Goal: Check status: Check status

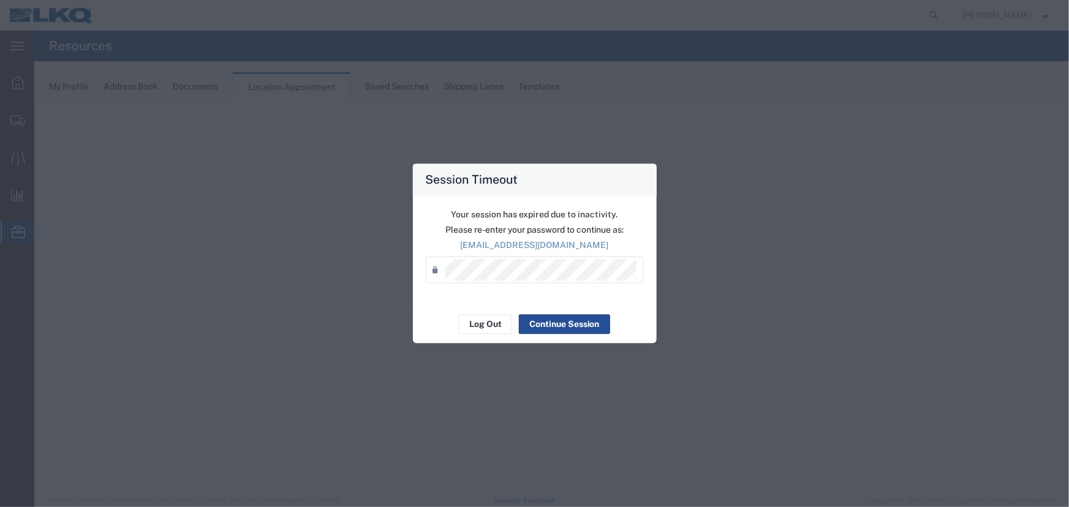
select select "27634"
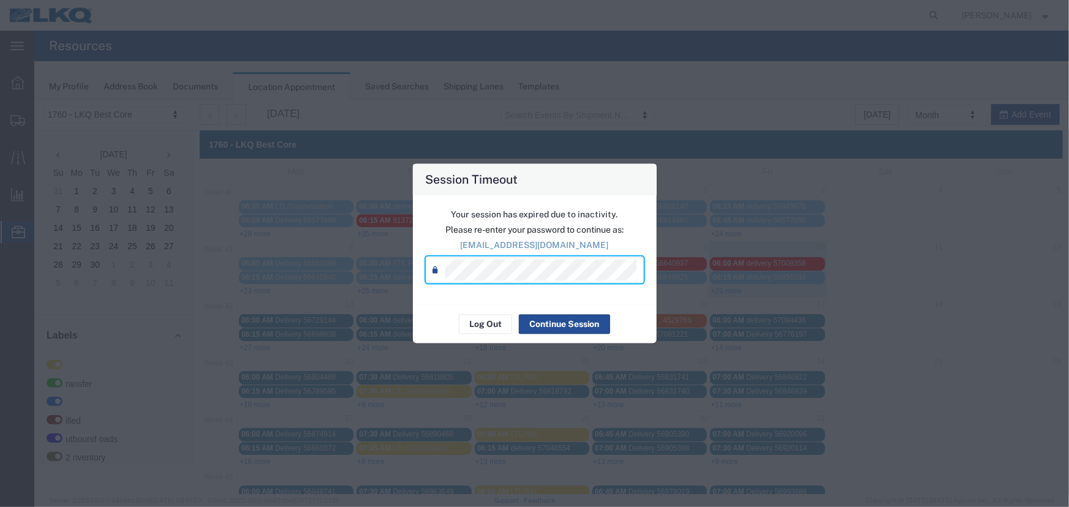
scroll to position [55, 0]
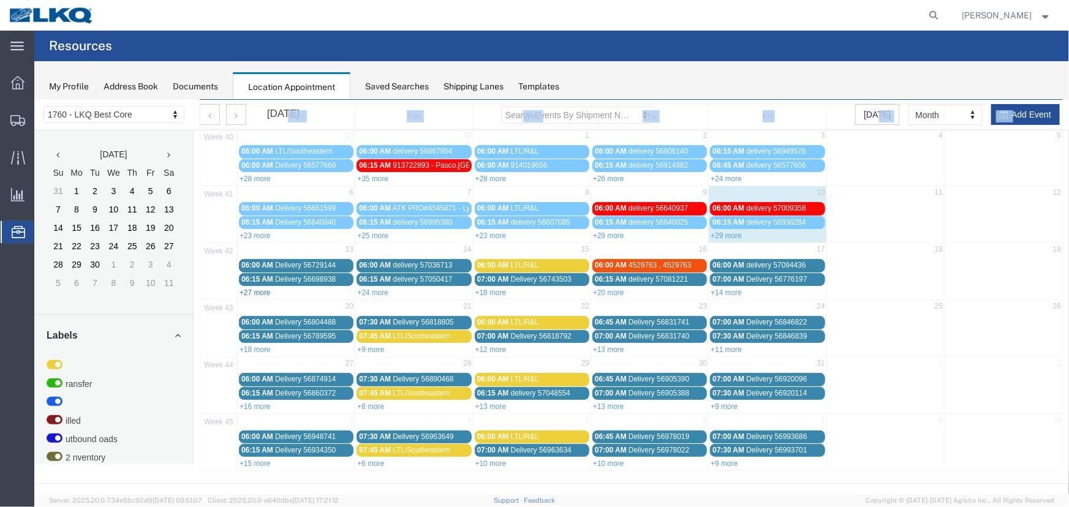
click at [250, 288] on link "+27 more" at bounding box center [254, 292] width 31 height 9
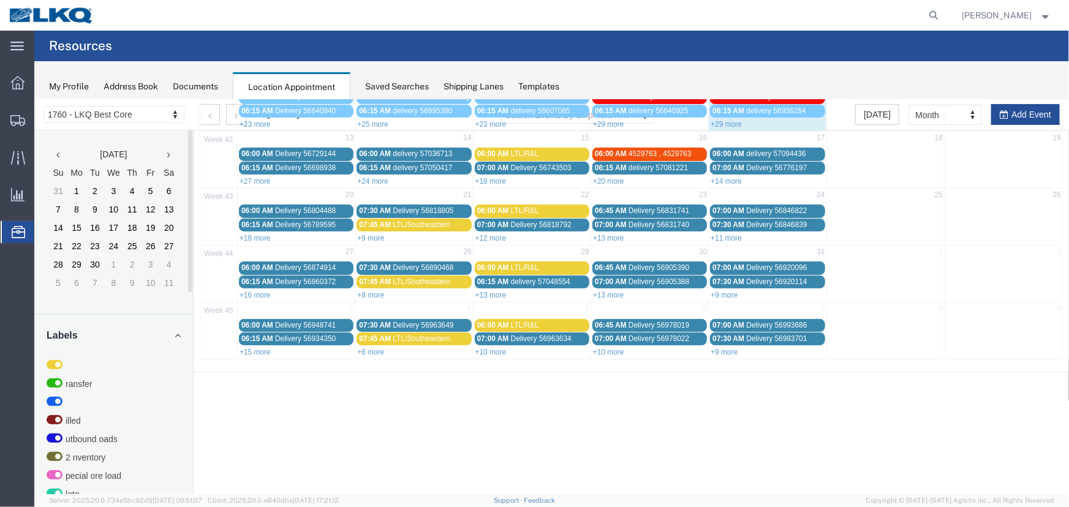
scroll to position [111, 0]
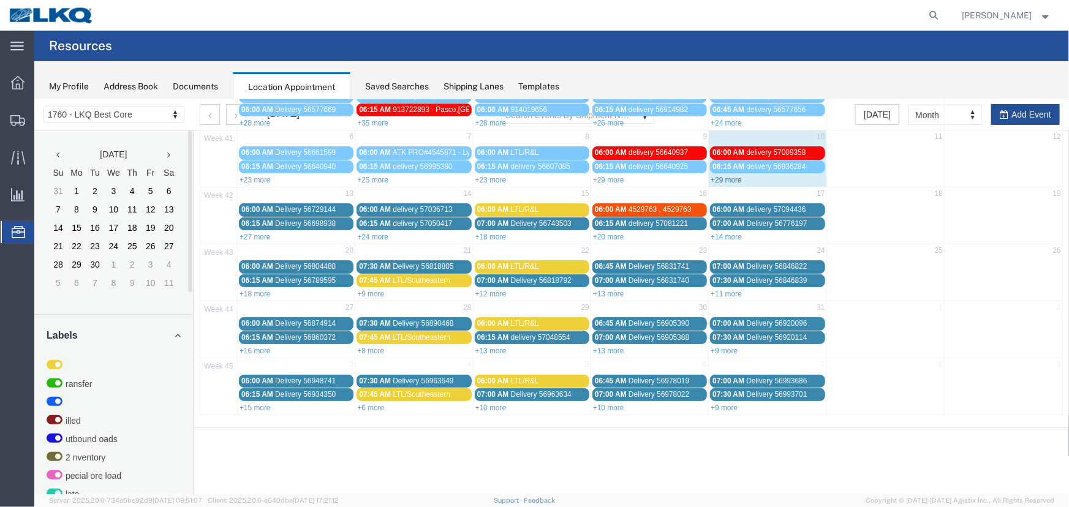
click at [724, 177] on link "+29 more" at bounding box center [725, 179] width 31 height 9
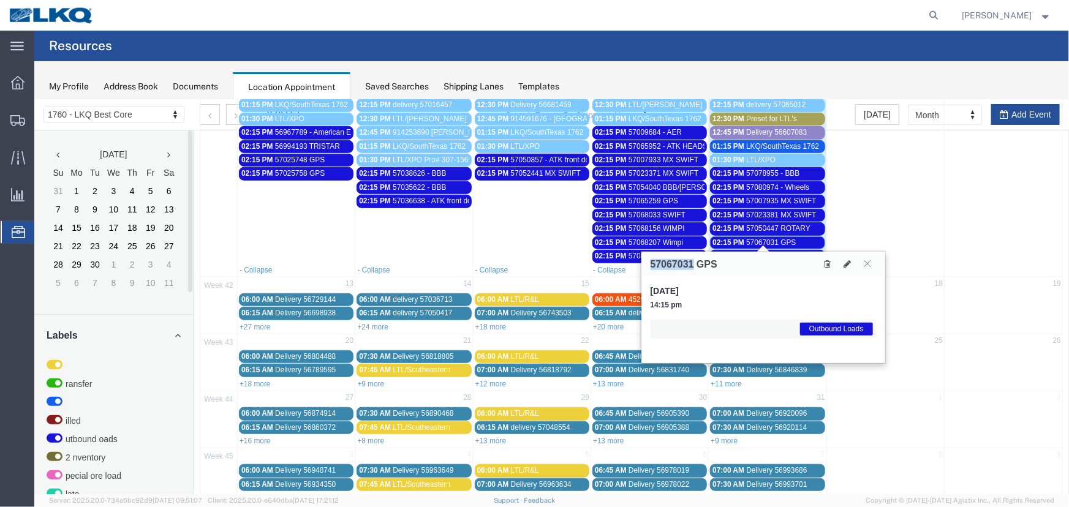
scroll to position [437, 0]
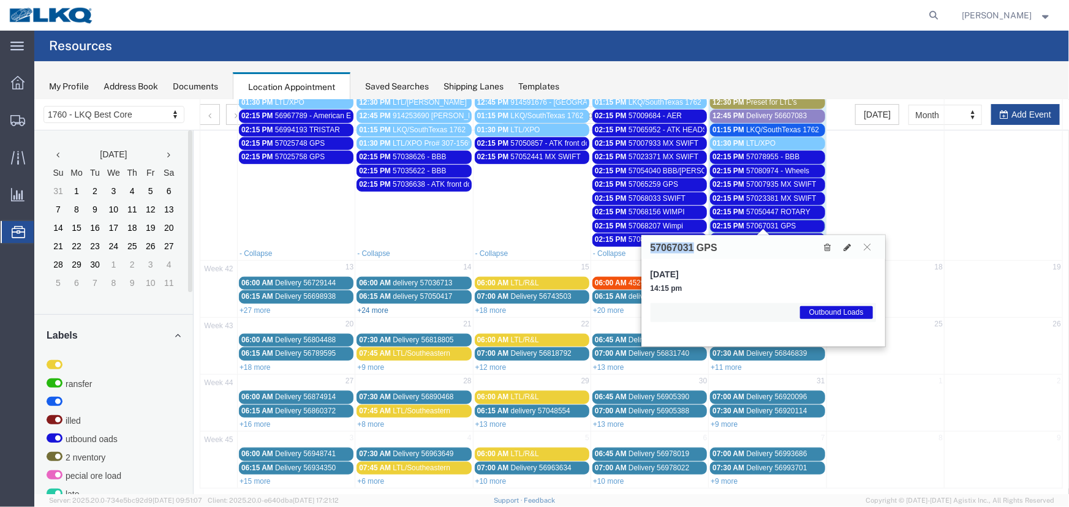
click at [383, 306] on link "+24 more" at bounding box center [371, 310] width 31 height 9
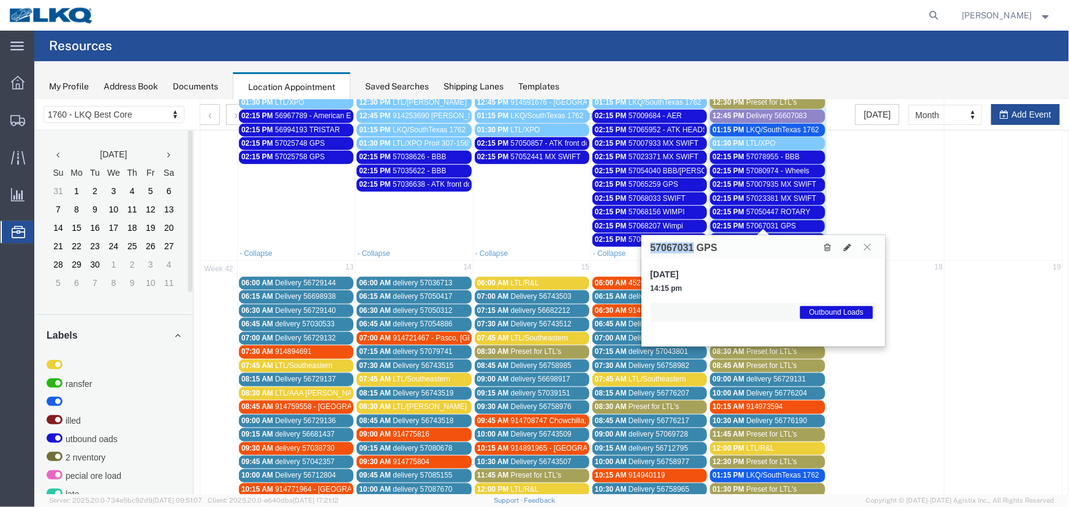
click at [862, 246] on button at bounding box center [867, 247] width 17 height 12
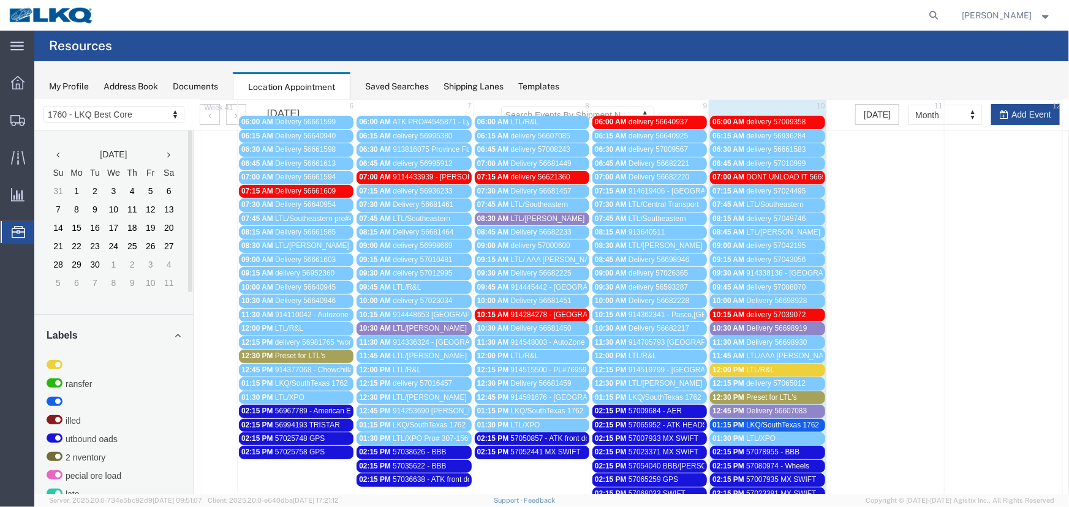
scroll to position [0, 0]
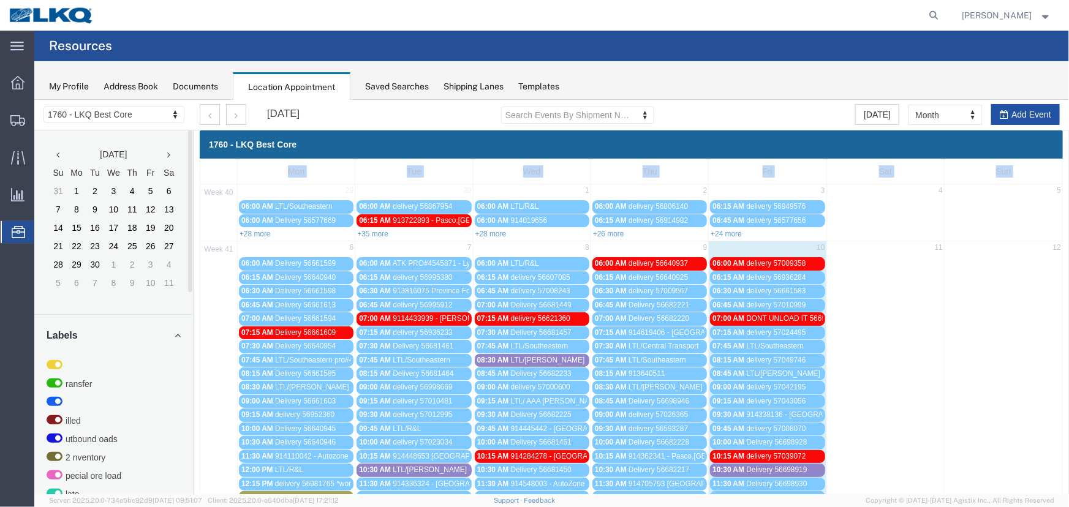
click at [1023, 110] on button "Add Event" at bounding box center [1024, 113] width 69 height 21
select select
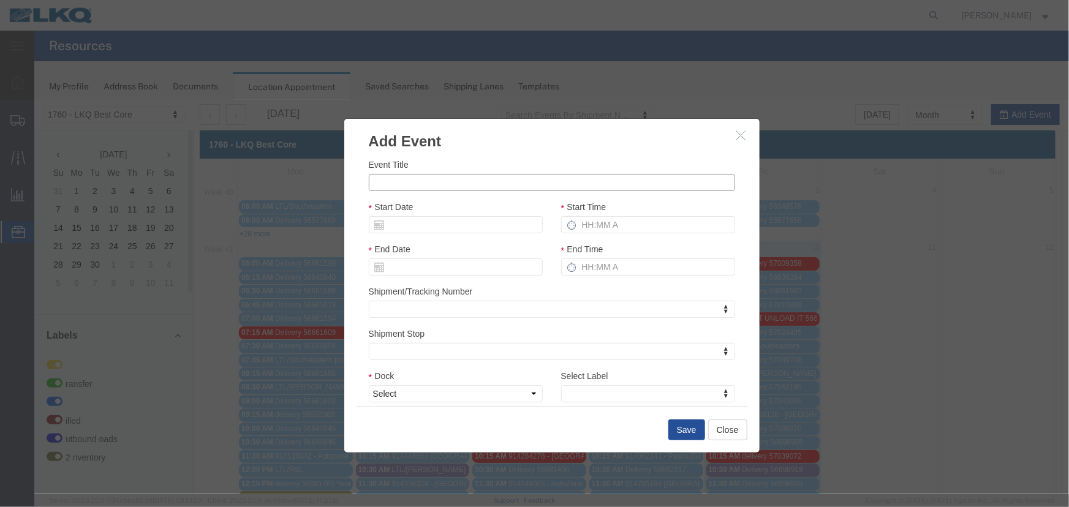
click at [469, 184] on input "Event Title" at bounding box center [551, 181] width 366 height 17
type input "LTL/R&L"
click at [479, 230] on input "Start Date" at bounding box center [455, 224] width 174 height 17
drag, startPoint x: 414, startPoint y: 324, endPoint x: 489, endPoint y: 301, distance: 78.3
click at [414, 324] on td "14" at bounding box center [414, 319] width 18 height 18
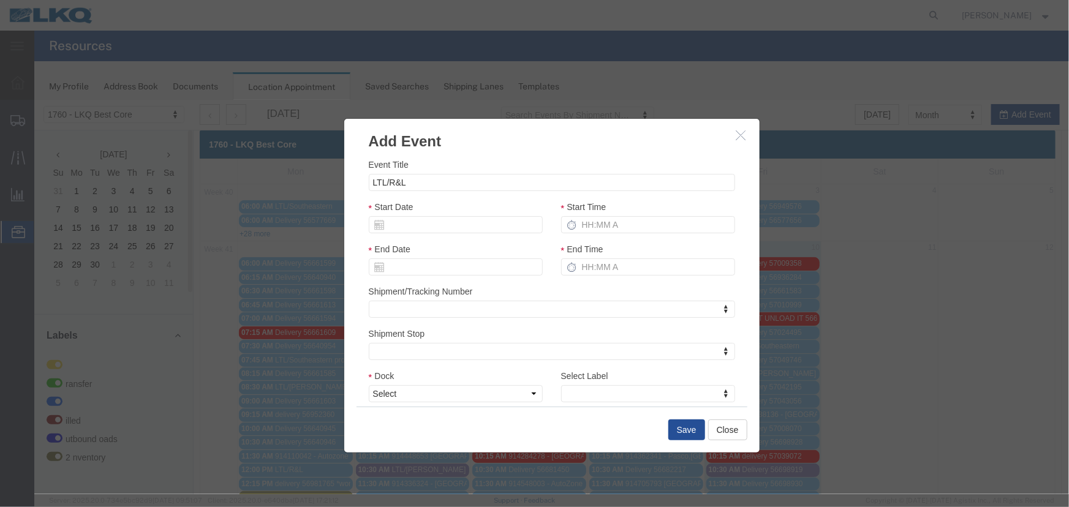
click at [628, 214] on div "Start Time" at bounding box center [647, 216] width 174 height 33
click at [622, 225] on input "Start Time" at bounding box center [647, 224] width 174 height 17
type input "6"
click at [487, 396] on select "Select 1760 - LKQ Best Core 1760 - Outbound Loads" at bounding box center [455, 393] width 174 height 17
select select "1"
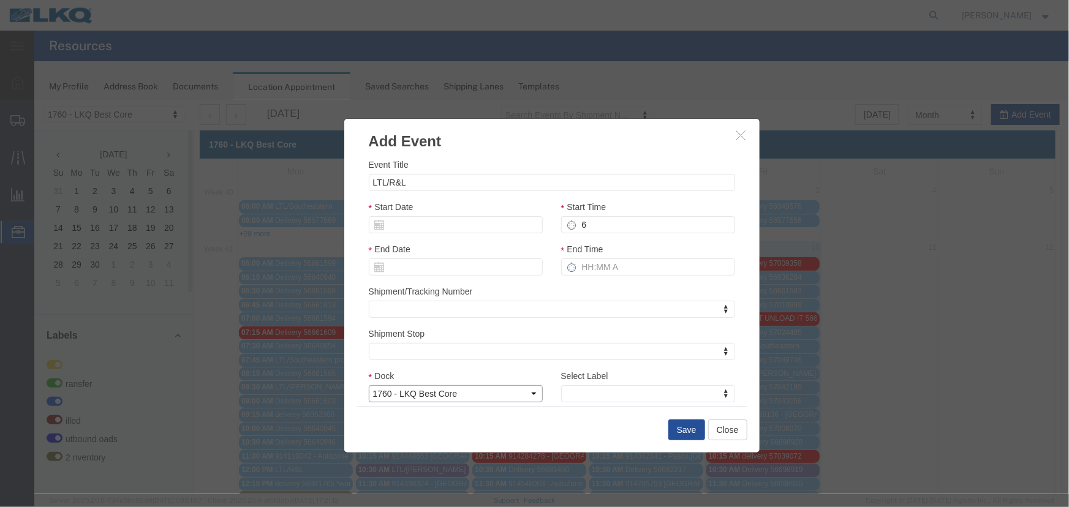
click at [368, 385] on select "Select 1760 - LKQ Best Core 1760 - Outbound Loads" at bounding box center [455, 393] width 174 height 17
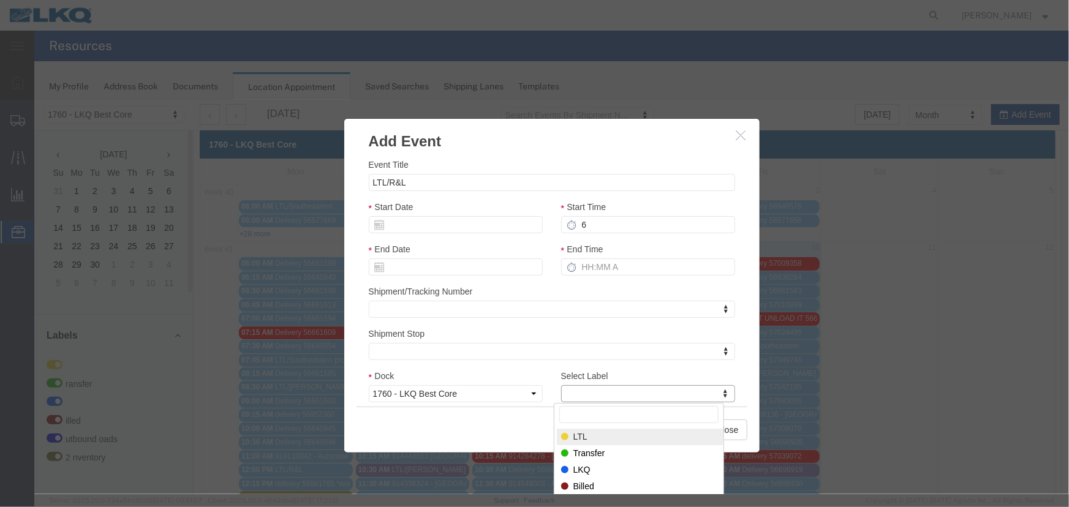
select select "25"
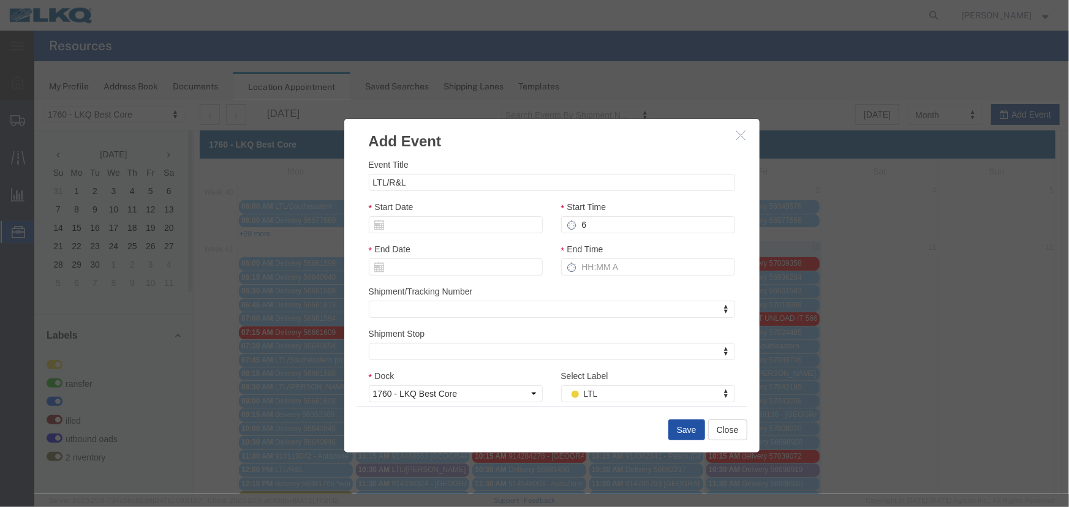
click at [683, 432] on button "Save" at bounding box center [686, 429] width 37 height 21
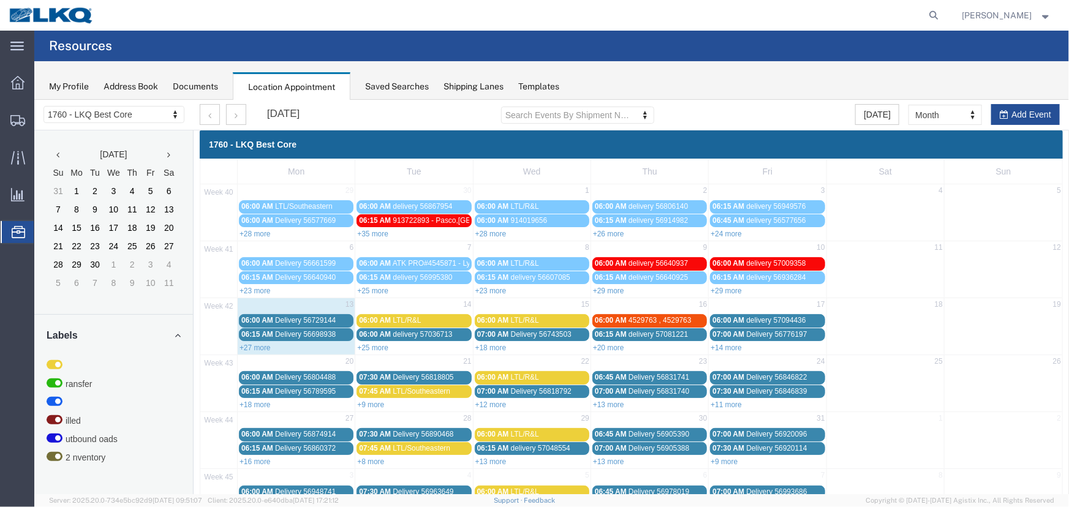
click at [375, 348] on link "+25 more" at bounding box center [371, 347] width 31 height 9
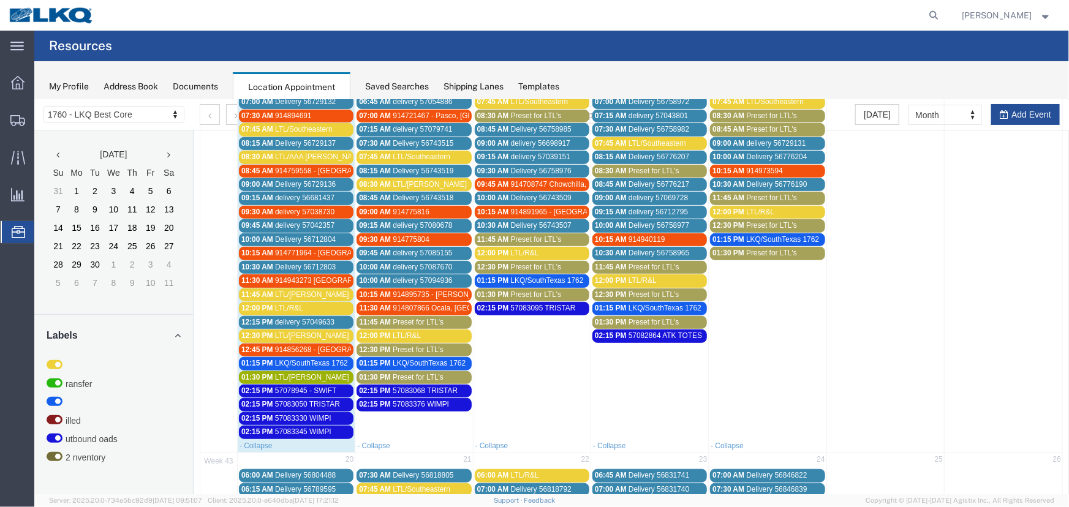
scroll to position [278, 0]
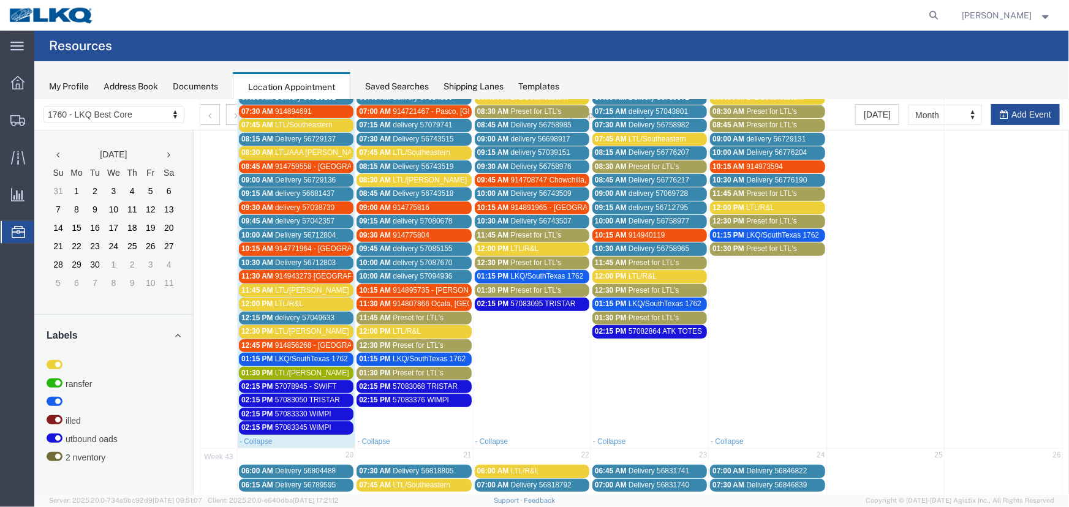
click at [411, 368] on span "Preset for LTL's" at bounding box center [417, 372] width 51 height 9
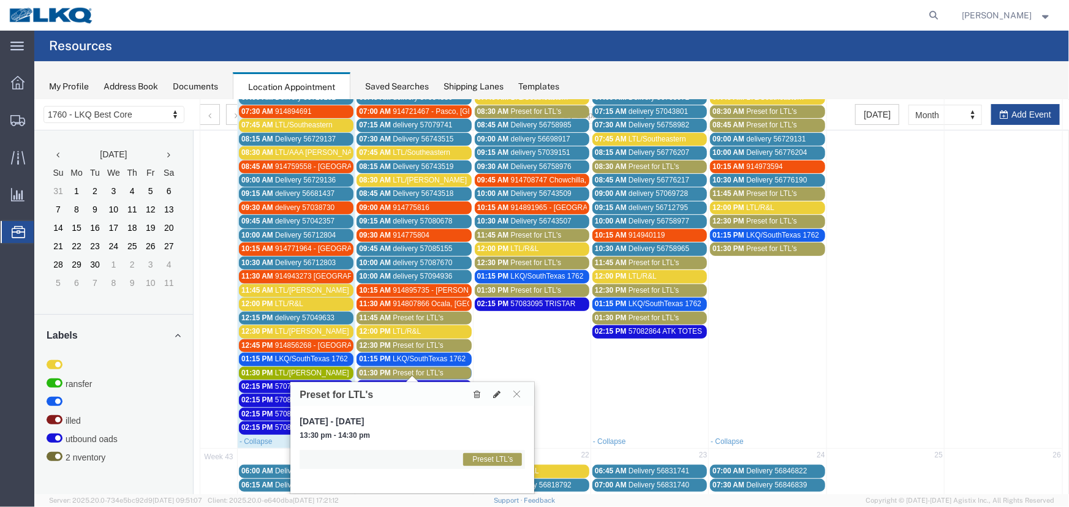
click at [444, 372] on div "01:30 PM Preset for LTL's" at bounding box center [413, 372] width 110 height 9
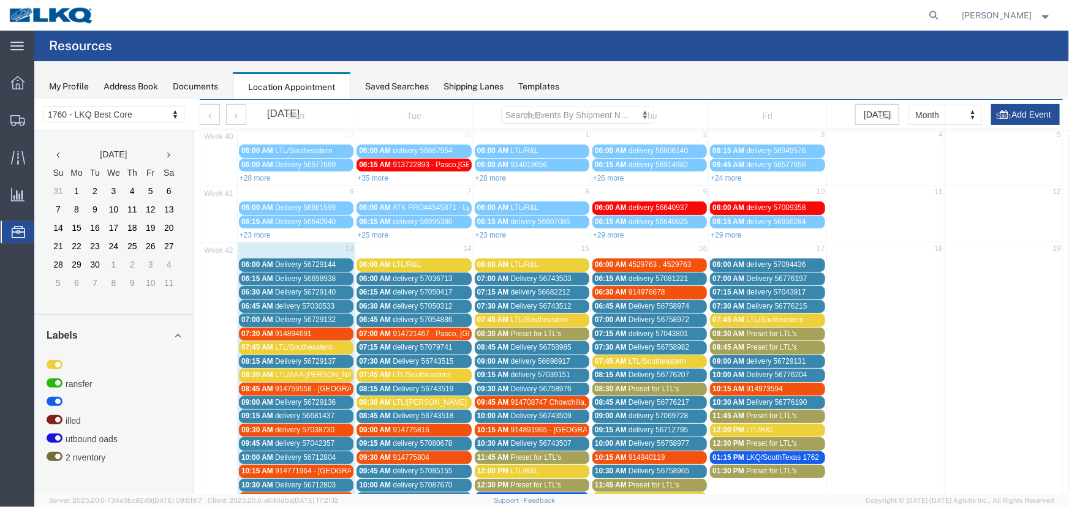
scroll to position [55, 0]
click at [728, 233] on link "+29 more" at bounding box center [725, 235] width 31 height 9
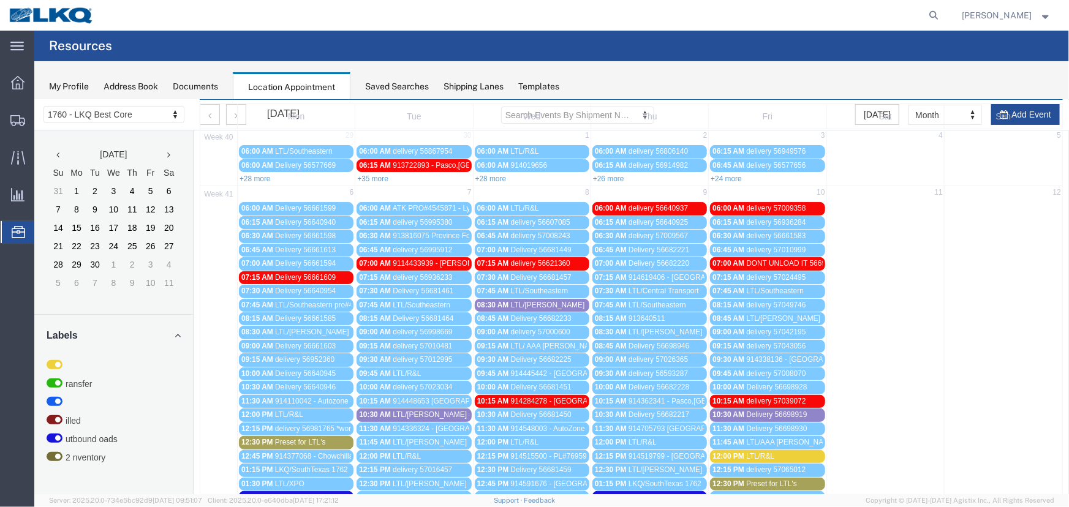
scroll to position [278, 0]
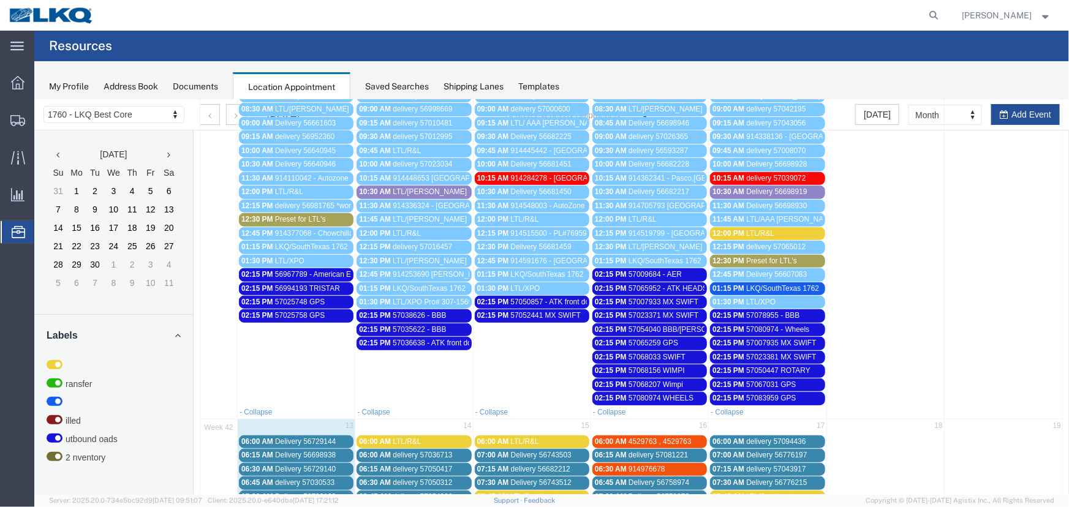
click at [771, 259] on span "Preset for LTL's" at bounding box center [770, 260] width 51 height 9
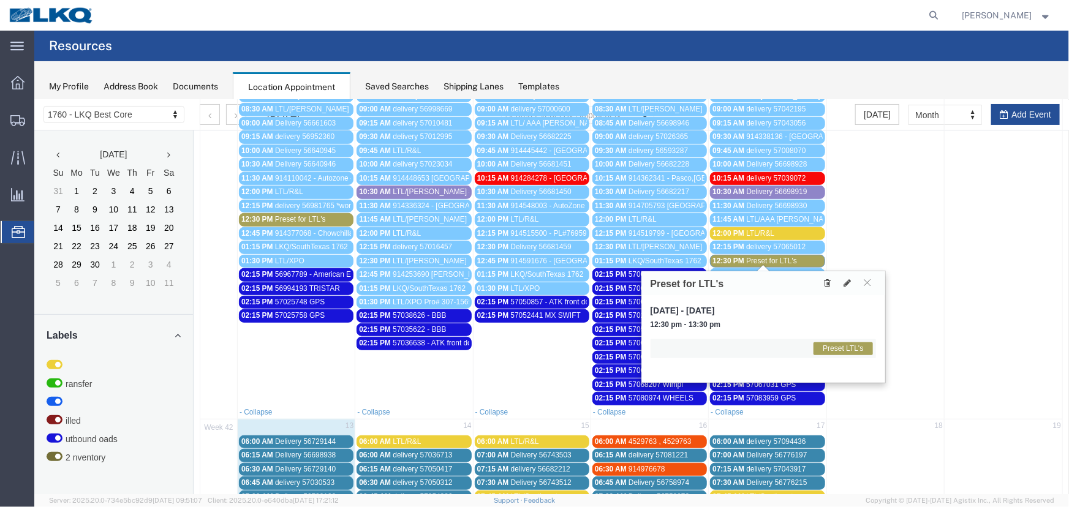
click at [824, 280] on icon at bounding box center [827, 282] width 7 height 9
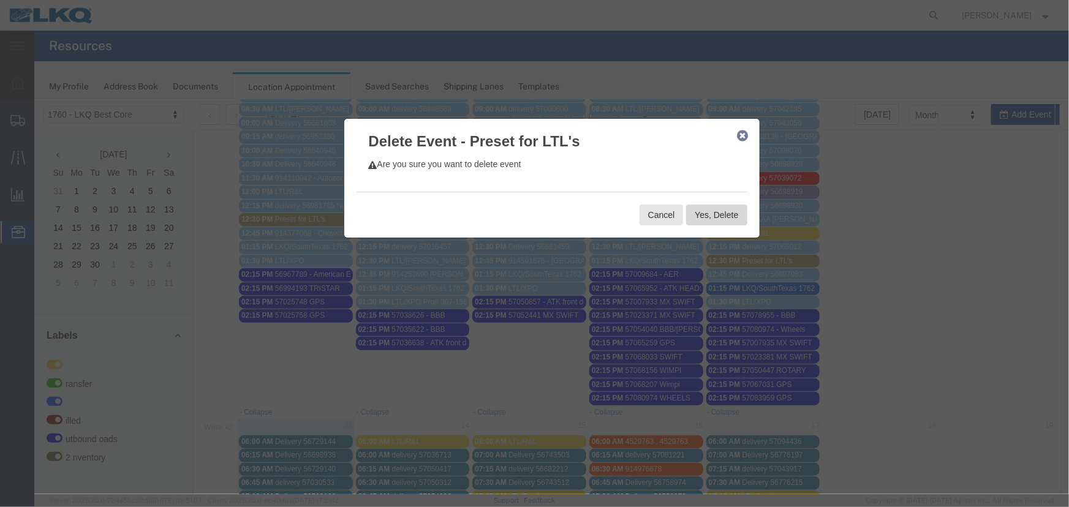
click at [732, 215] on button "Yes, Delete" at bounding box center [715, 214] width 61 height 21
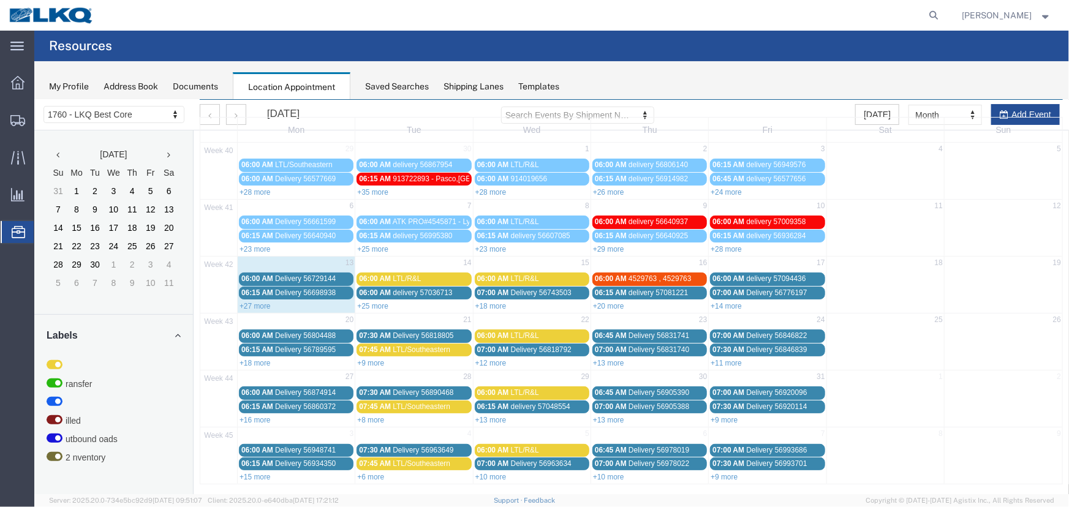
scroll to position [0, 0]
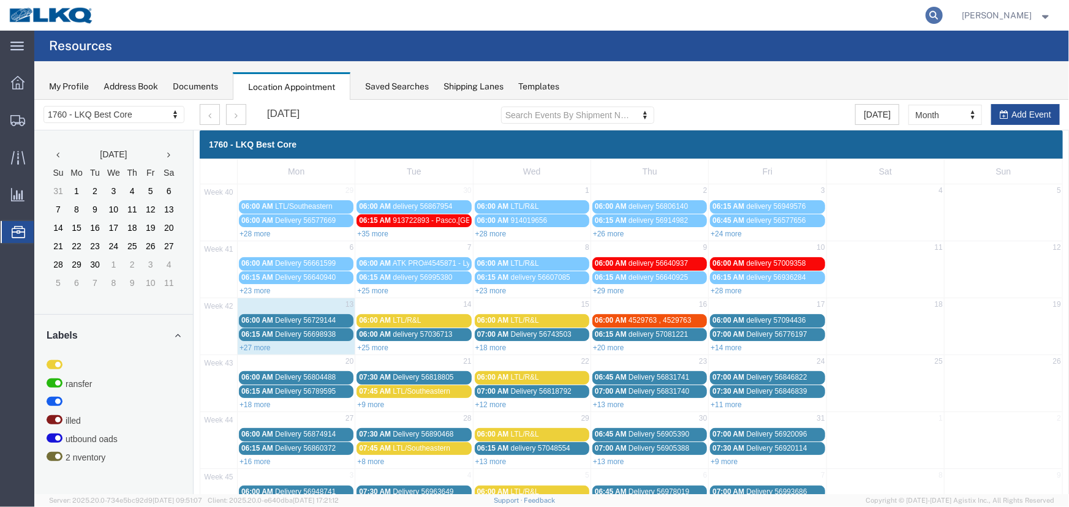
drag, startPoint x: 947, startPoint y: 69, endPoint x: 942, endPoint y: 10, distance: 58.4
click at [942, 10] on icon at bounding box center [933, 15] width 17 height 17
click at [815, 12] on input "search" at bounding box center [739, 15] width 372 height 29
type input "56994458"
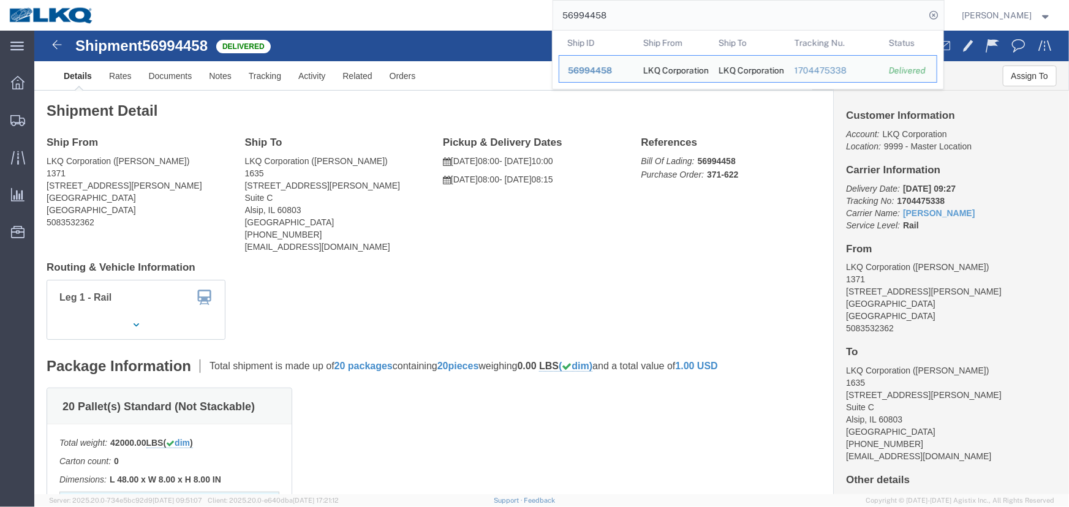
drag, startPoint x: 594, startPoint y: 217, endPoint x: 780, endPoint y: 184, distance: 189.1
click div "Ship From LKQ Corporation (Joseph Duarte) 1371 290 Curran Road Cumberland, RI 0…"
click at [702, 12] on input "56994458" at bounding box center [739, 15] width 372 height 29
drag, startPoint x: 662, startPoint y: 18, endPoint x: 560, endPoint y: 18, distance: 102.3
click at [560, 18] on div "56994458 Ship ID Ship From Ship To Tracking Nu. Status Ship ID 56994458 Ship Fr…" at bounding box center [523, 15] width 841 height 31
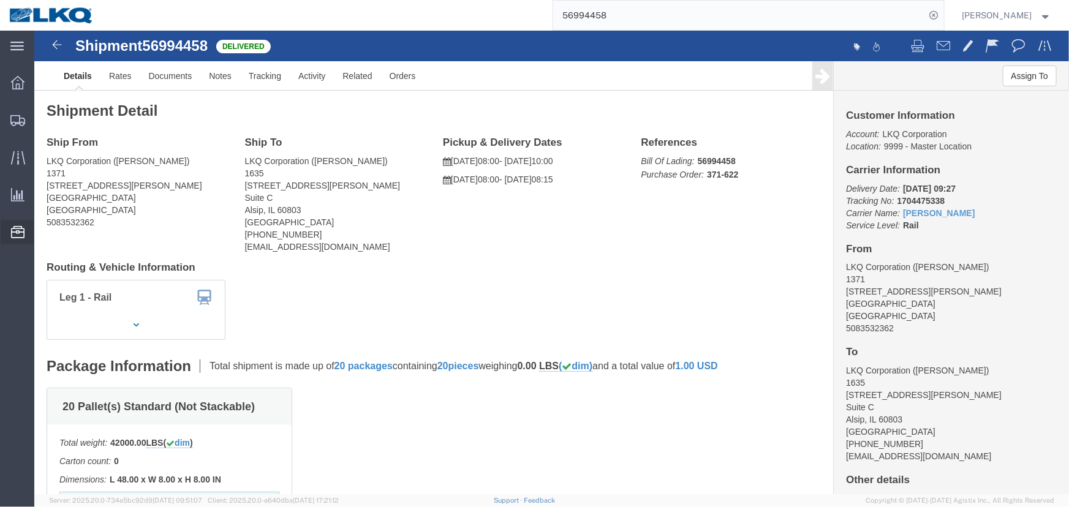
click at [0, 0] on span "Location Appointment" at bounding box center [0, 0] width 0 height 0
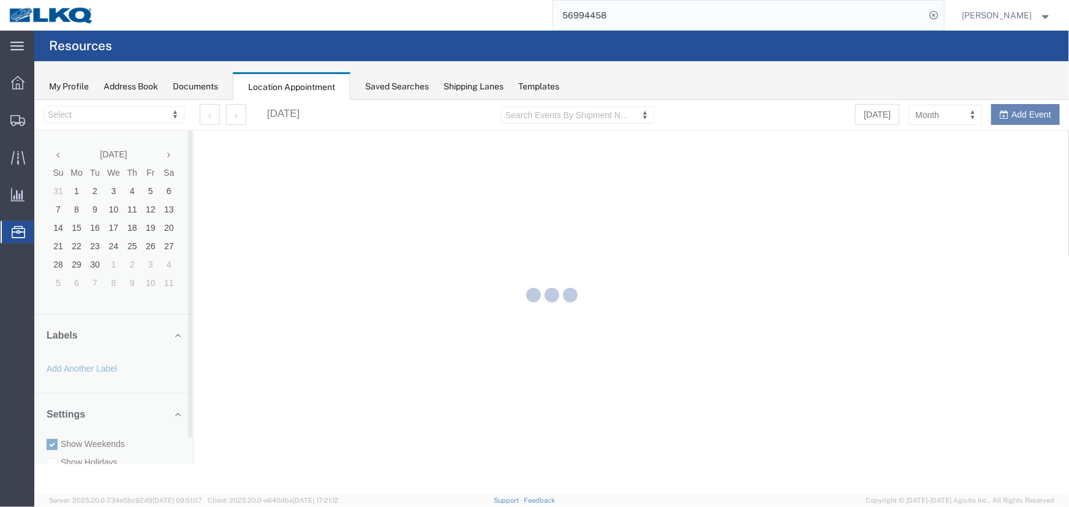
select select "27634"
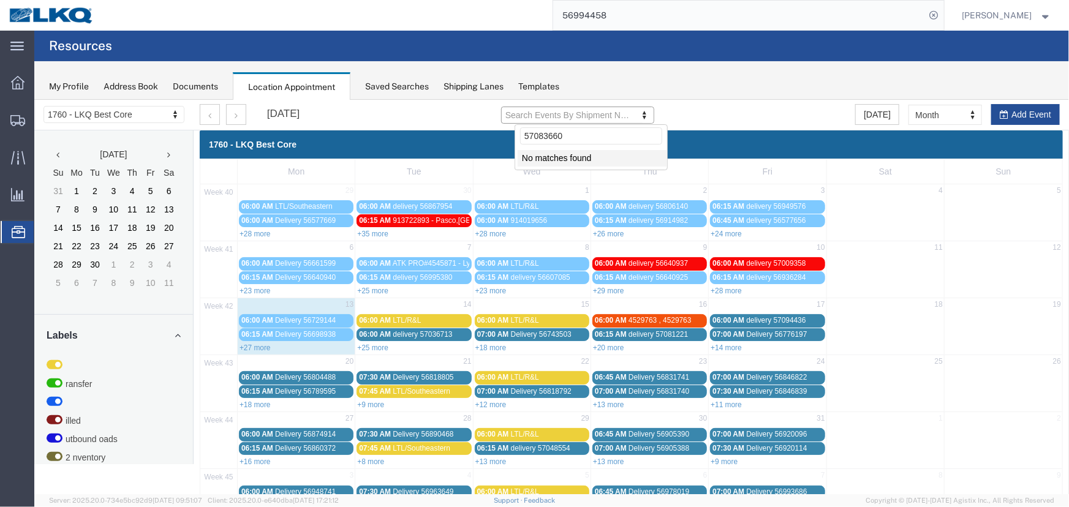
type input "57083660"
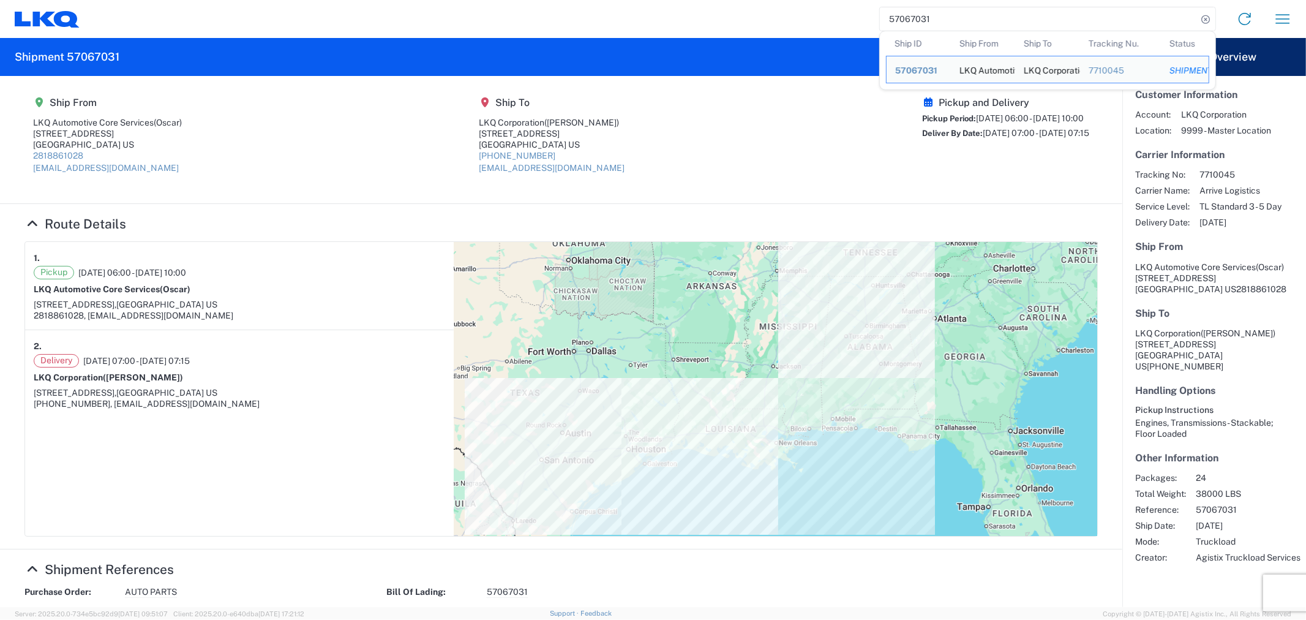
click at [938, 16] on input "57067031" at bounding box center [1038, 18] width 317 height 23
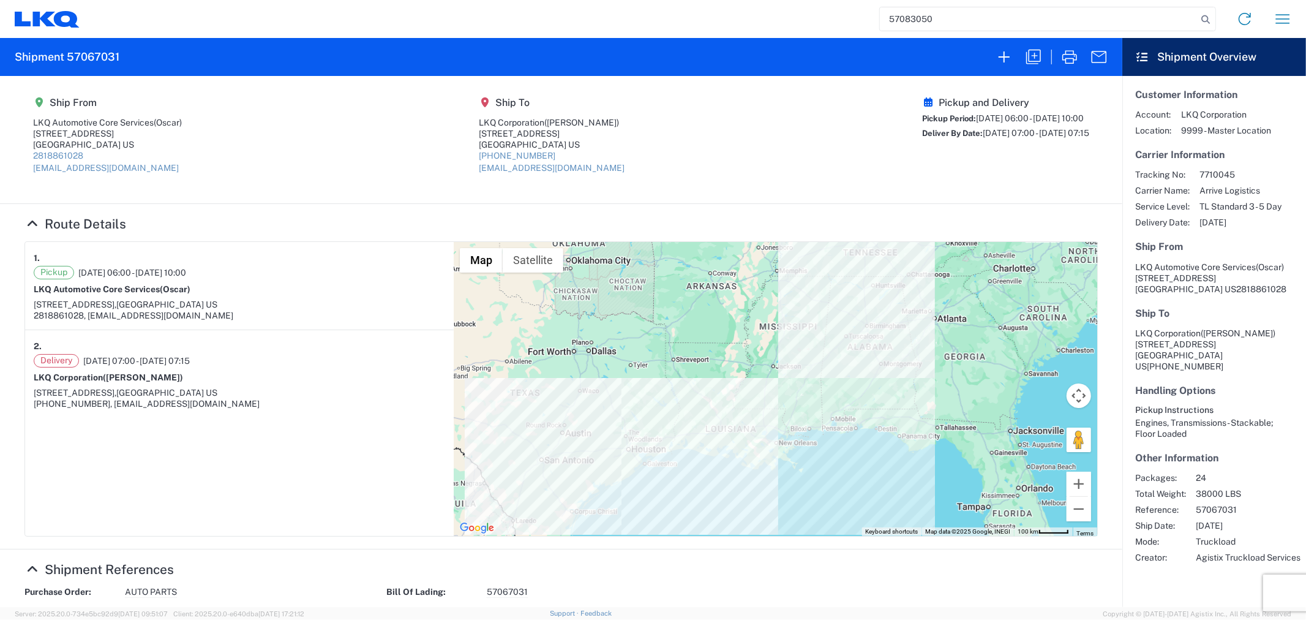
type input "57083050"
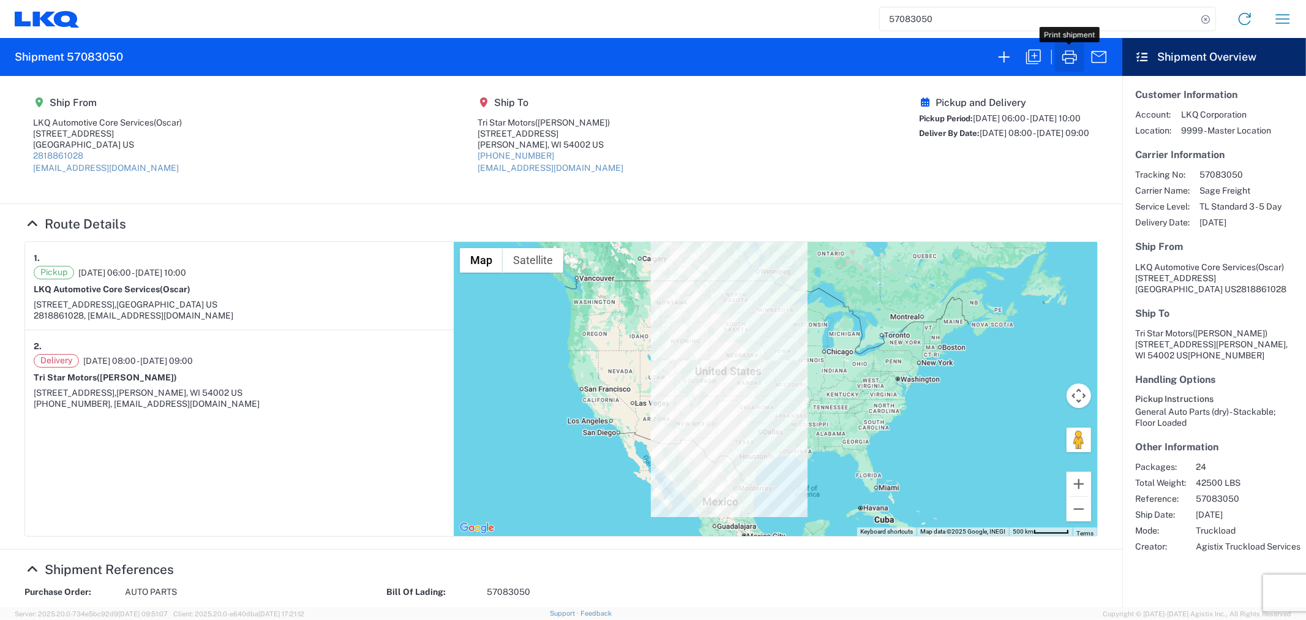
click at [1069, 60] on icon "button" at bounding box center [1070, 57] width 20 height 20
click at [1067, 59] on icon "button" at bounding box center [1070, 57] width 20 height 20
click at [1064, 59] on icon "button" at bounding box center [1070, 57] width 20 height 20
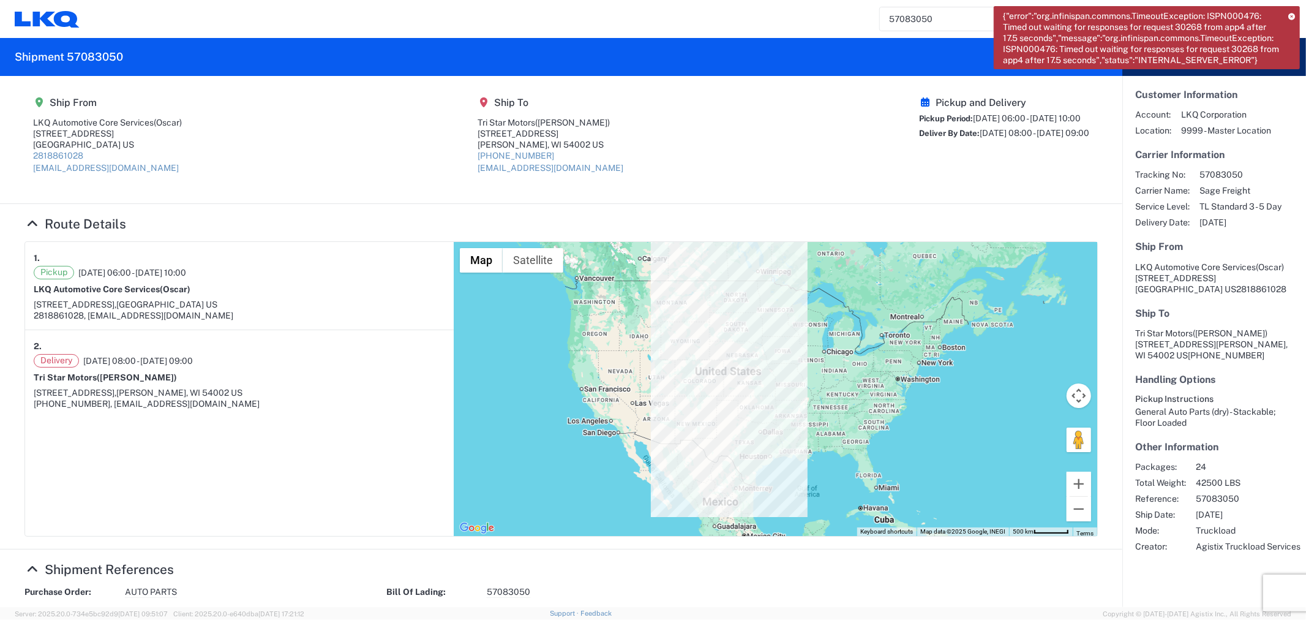
click at [990, 176] on div "Pickup and Delivery Pickup Period: [DATE] 06:00 - [DATE] 10:00 Deliver By Date:…" at bounding box center [1004, 140] width 170 height 86
click at [919, 176] on div "Pickup and Delivery Pickup Period: [DATE] 06:00 - [DATE] 10:00 Deliver By Date:…" at bounding box center [1004, 140] width 170 height 86
click at [852, 137] on agx-shipment-main-routing-info "Ship From LKQ Automotive Core Services (Oscar) [STREET_ADDRESS] US 2818861028 […" at bounding box center [561, 139] width 1074 height 103
click at [808, 107] on agx-shipment-main-routing-info "Ship From LKQ Automotive Core Services (Oscar) [STREET_ADDRESS] US 2818861028 […" at bounding box center [561, 139] width 1074 height 103
drag, startPoint x: 690, startPoint y: 133, endPoint x: 811, endPoint y: 126, distance: 121.5
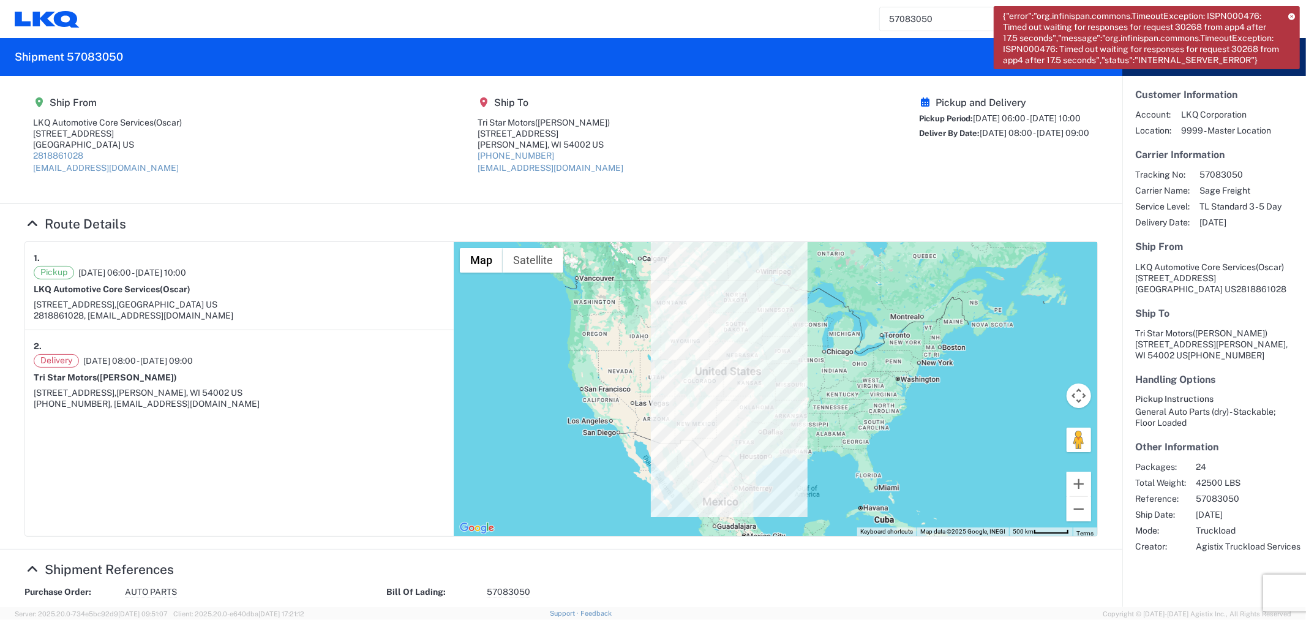
click at [694, 135] on agx-shipment-main-routing-info "Ship From LKQ Automotive Core Services (Oscar) [STREET_ADDRESS] US 2818861028 […" at bounding box center [561, 139] width 1074 height 103
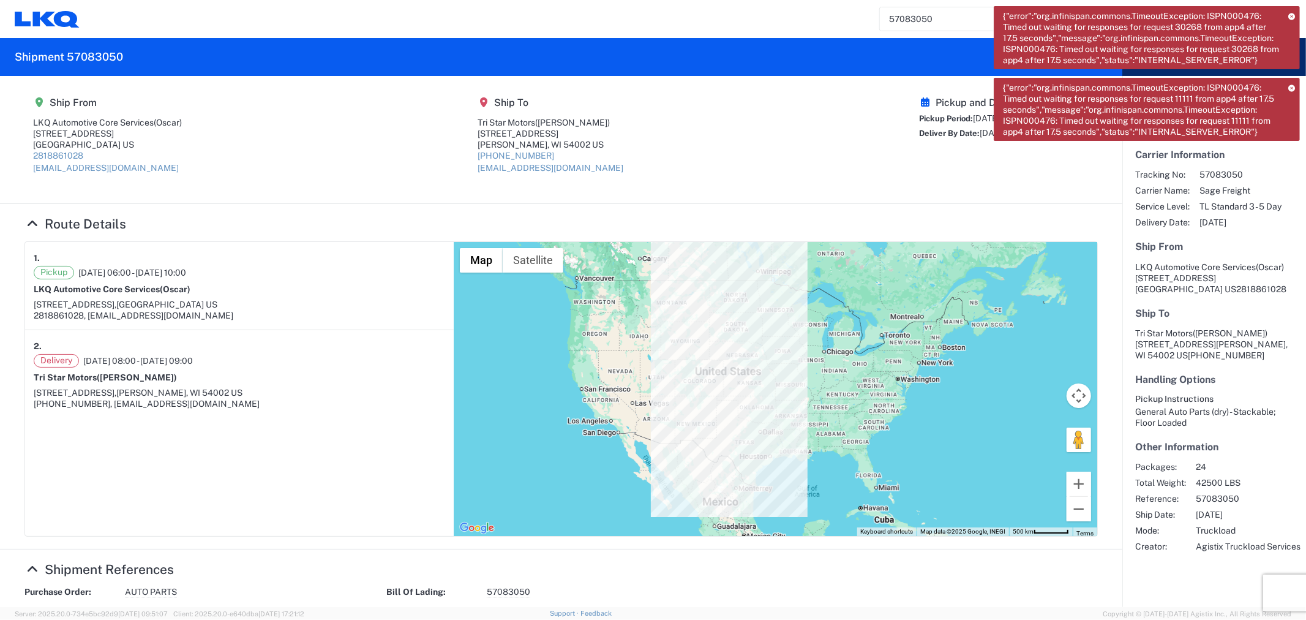
click at [1293, 17] on icon at bounding box center [1292, 16] width 7 height 7
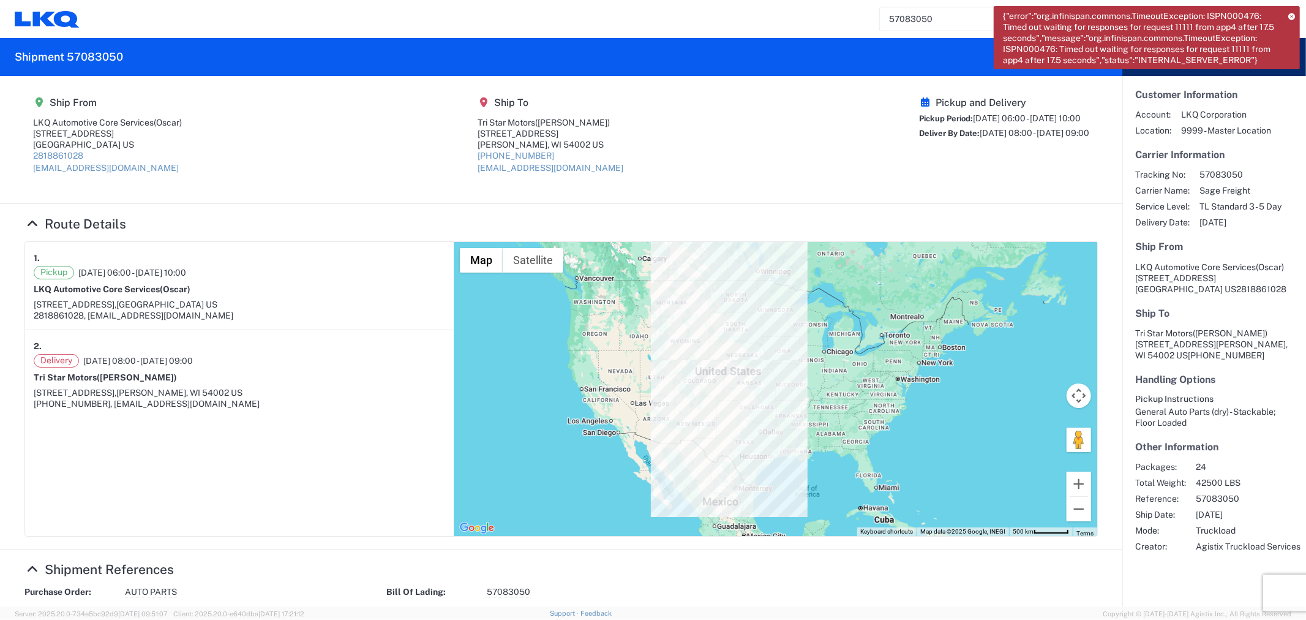
click at [1292, 16] on icon at bounding box center [1292, 16] width 7 height 7
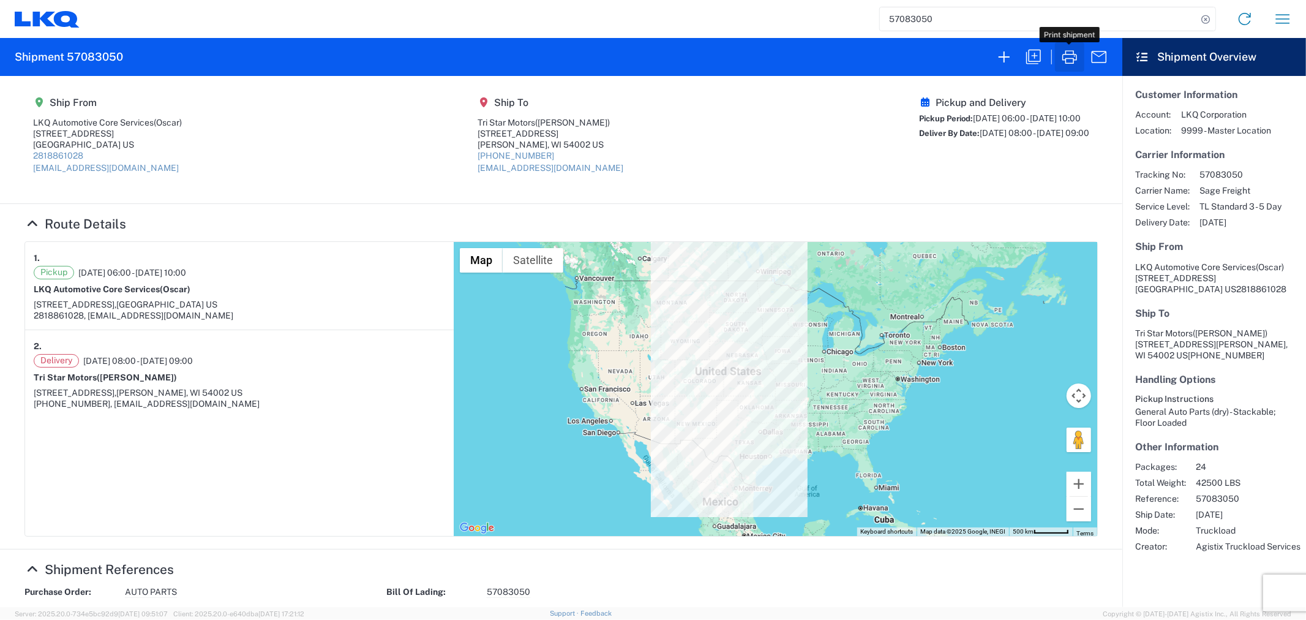
click at [1072, 53] on icon "button" at bounding box center [1070, 57] width 20 height 20
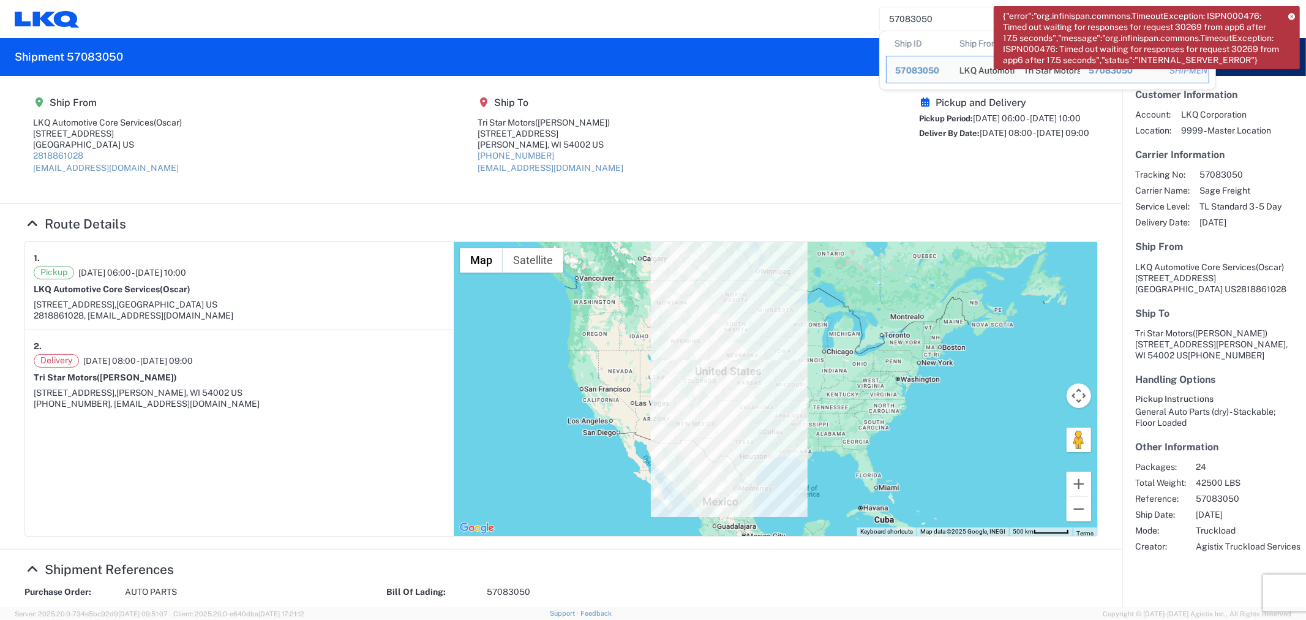
drag, startPoint x: 950, startPoint y: 22, endPoint x: 889, endPoint y: 26, distance: 60.7
click at [889, 26] on input "57083050" at bounding box center [1038, 18] width 317 height 23
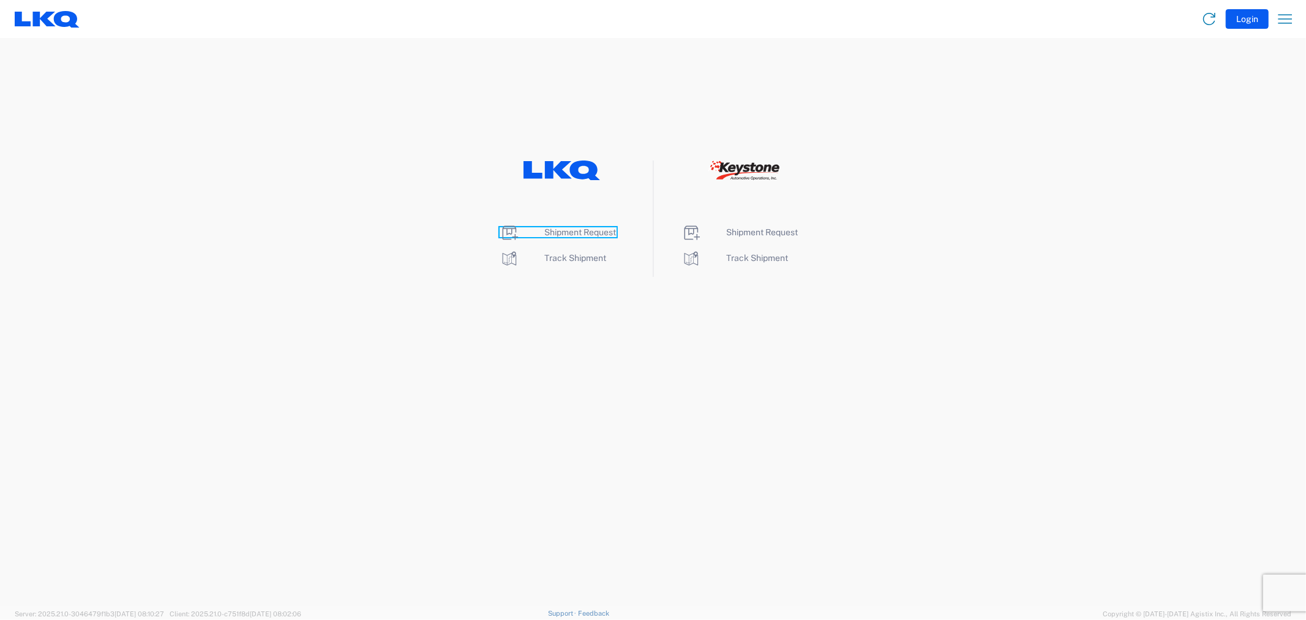
click at [577, 233] on span "Shipment Request" at bounding box center [581, 232] width 72 height 10
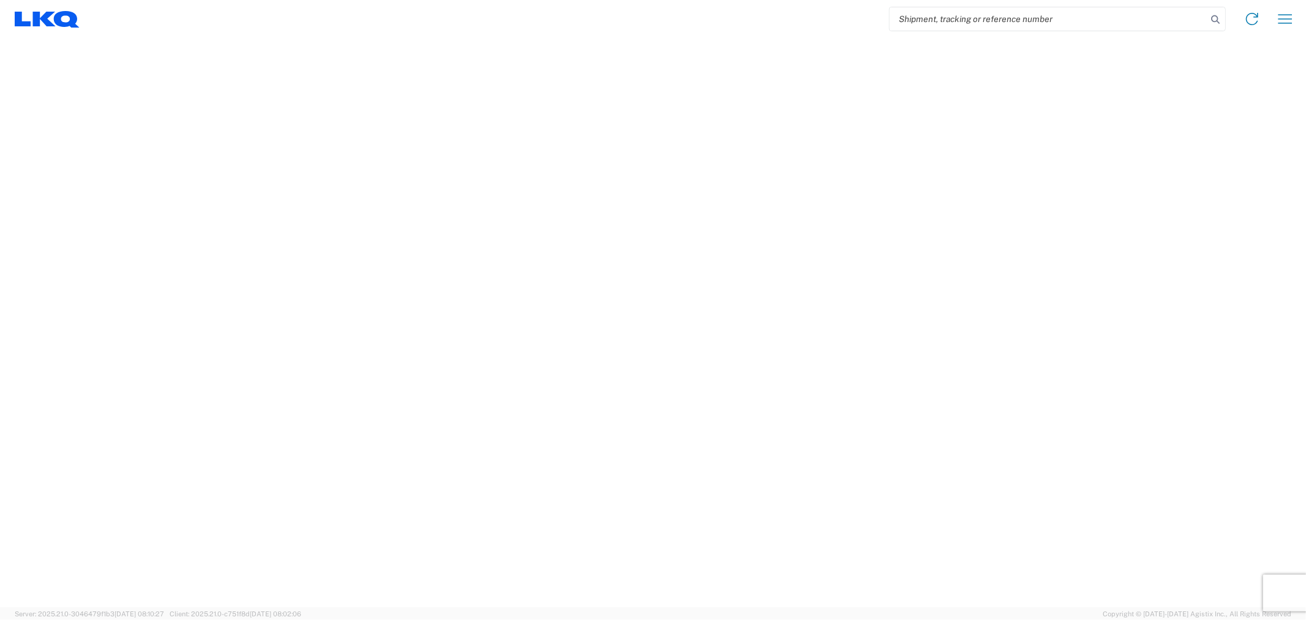
select select "FULL"
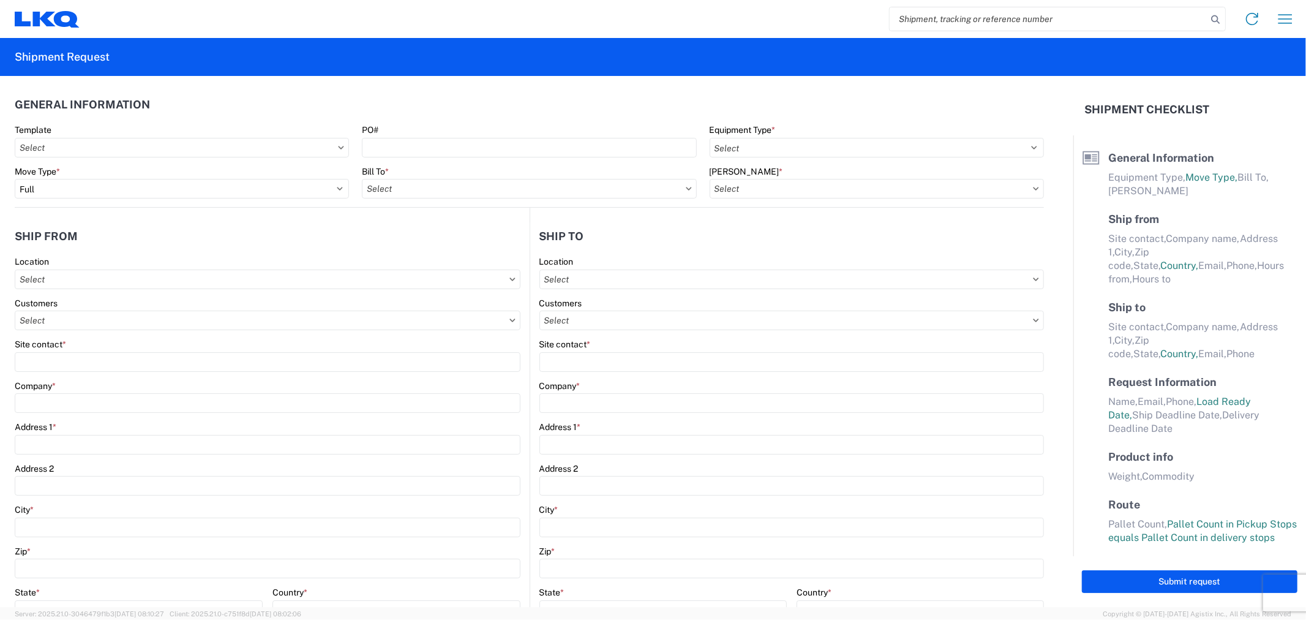
select select "LBS"
select select "IN"
click at [1011, 24] on input "search" at bounding box center [1048, 18] width 317 height 23
paste input "57083050"
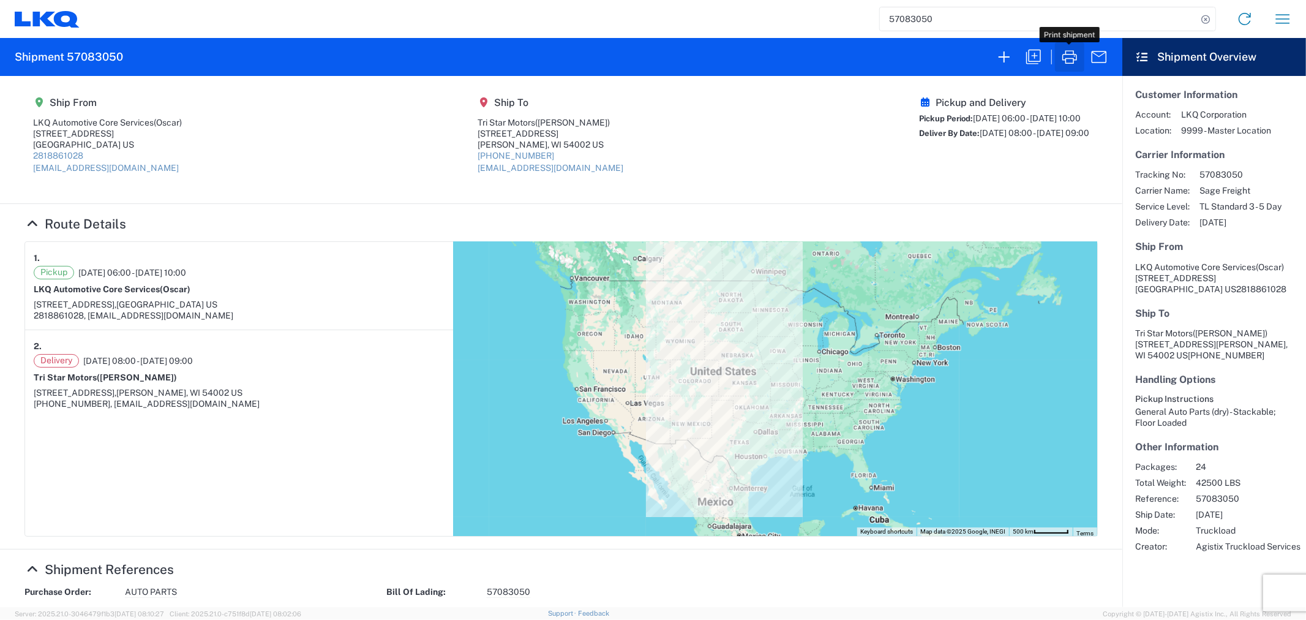
click at [1067, 54] on icon "button" at bounding box center [1070, 56] width 15 height 13
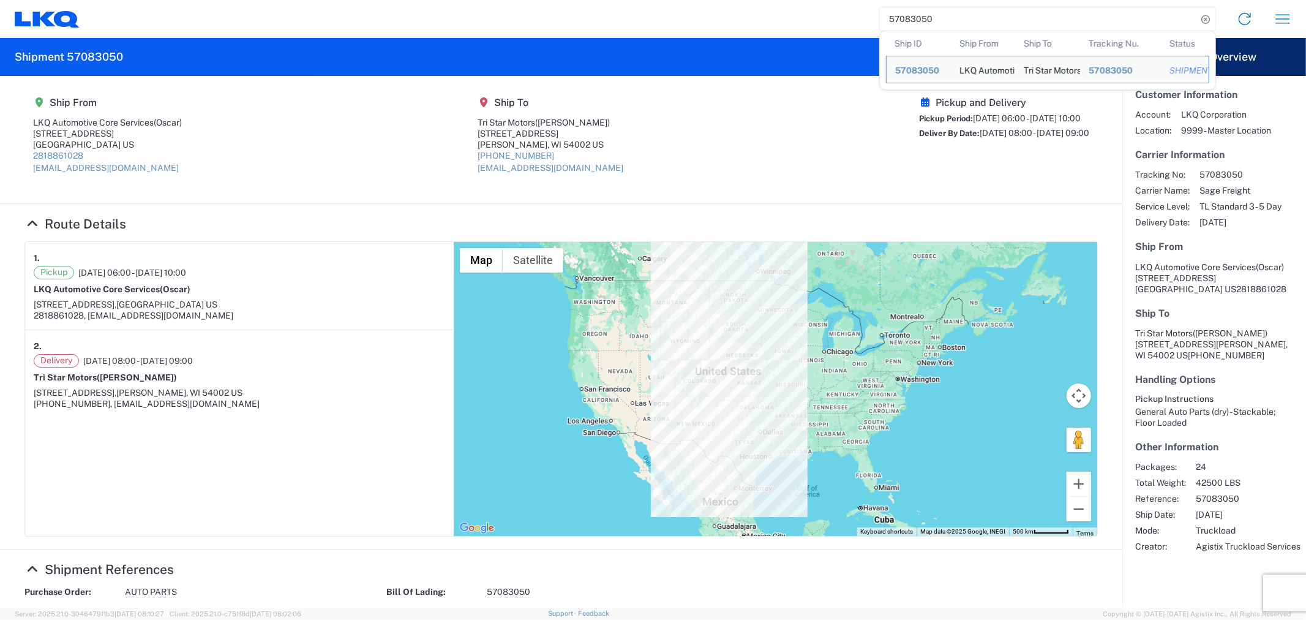
drag, startPoint x: 942, startPoint y: 21, endPoint x: 837, endPoint y: 15, distance: 104.9
click at [837, 15] on div "57083050 Ship ID Ship From Ship To Tracking Nu. Status Ship ID 57083050 Ship Fr…" at bounding box center [691, 18] width 1222 height 29
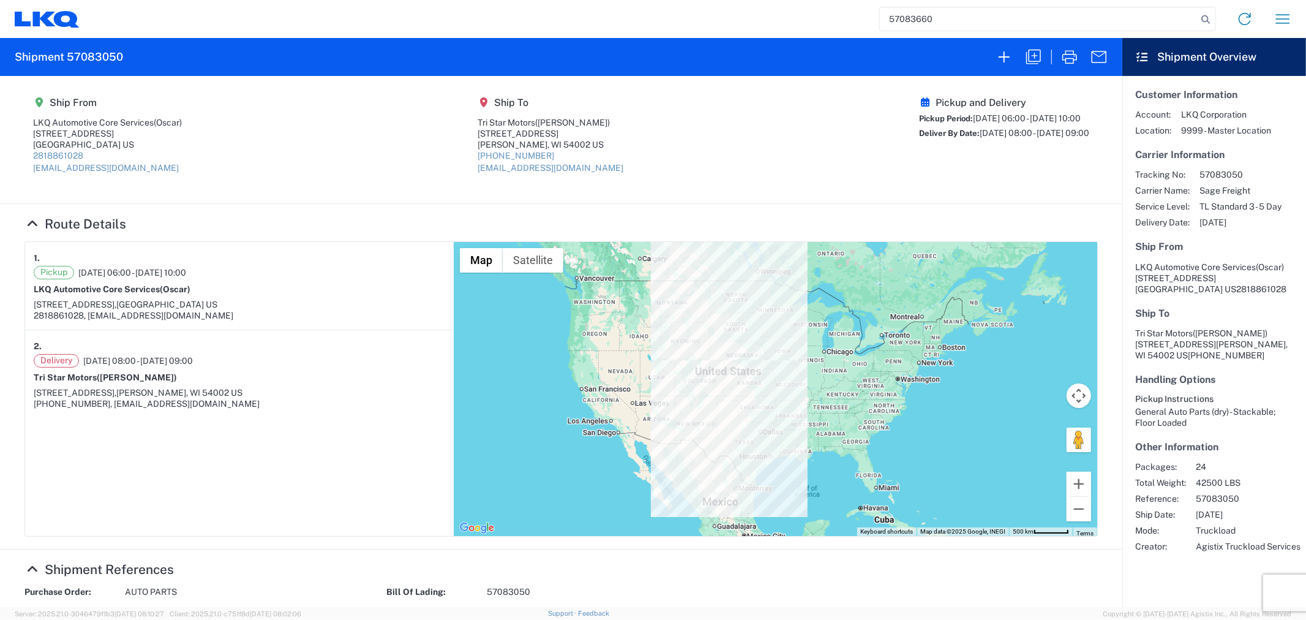
type input "57083660"
